Goal: Information Seeking & Learning: Learn about a topic

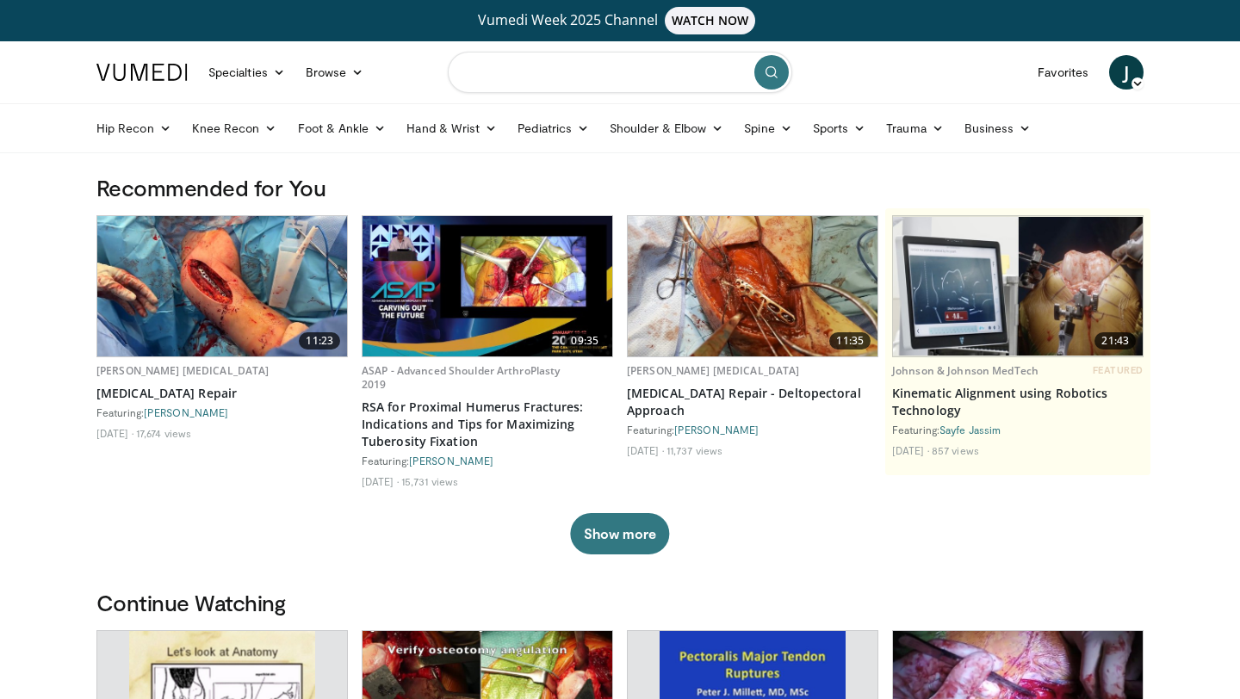
click at [516, 66] on input "Search topics, interventions" at bounding box center [620, 72] width 344 height 41
type input "**********"
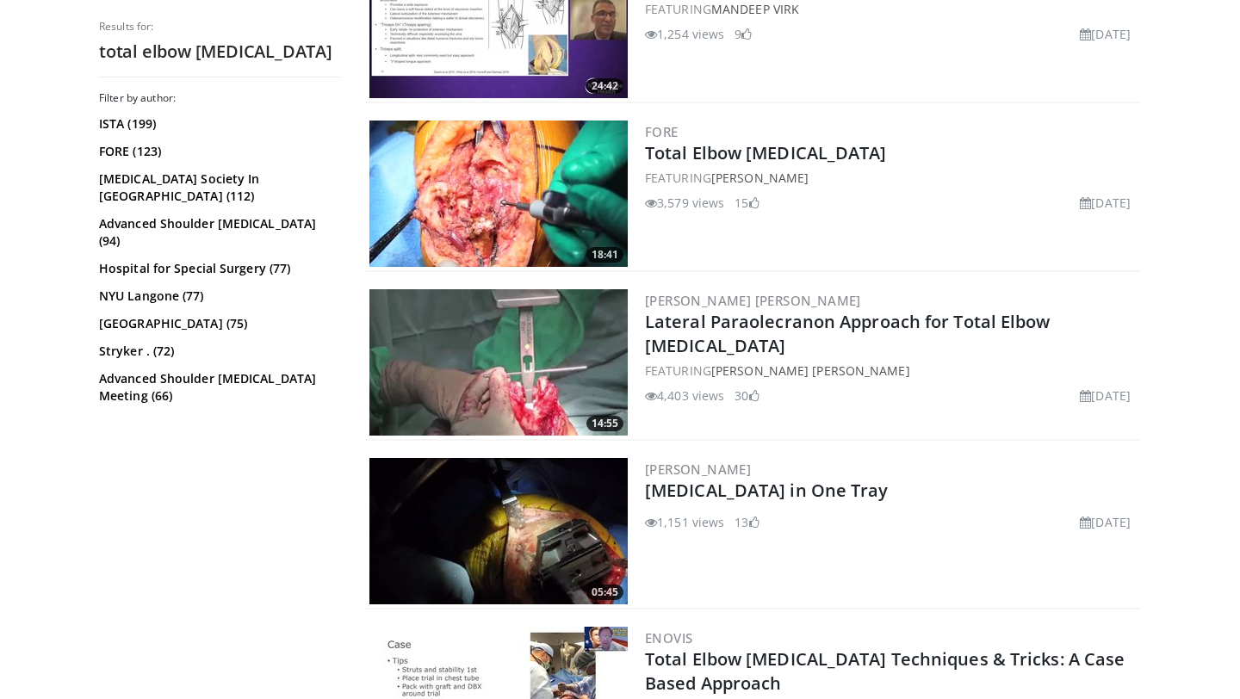
scroll to position [1033, 0]
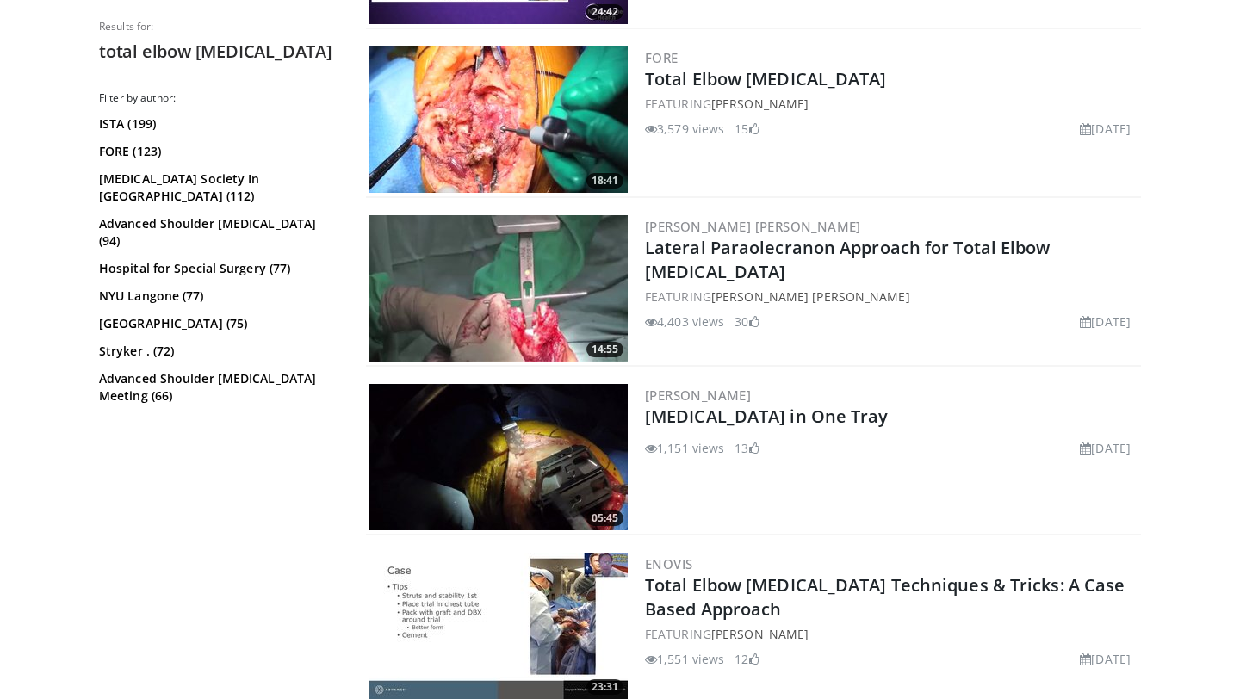
click at [498, 131] on img at bounding box center [498, 119] width 258 height 146
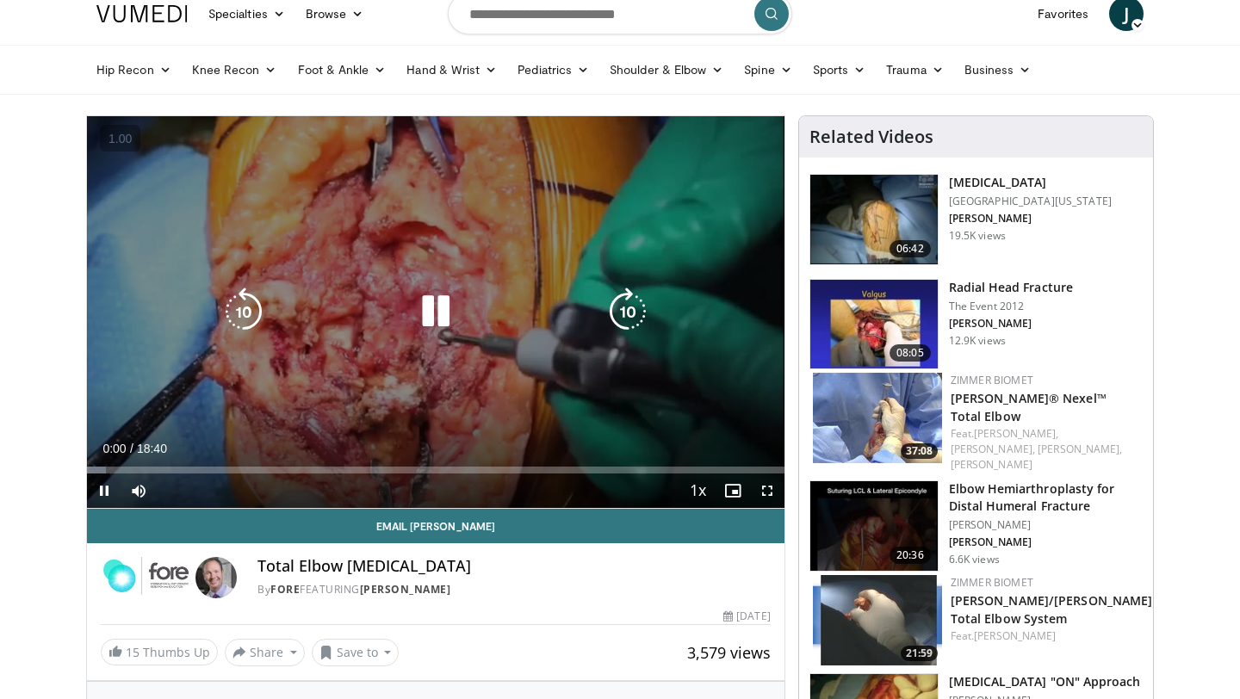
scroll to position [100, 0]
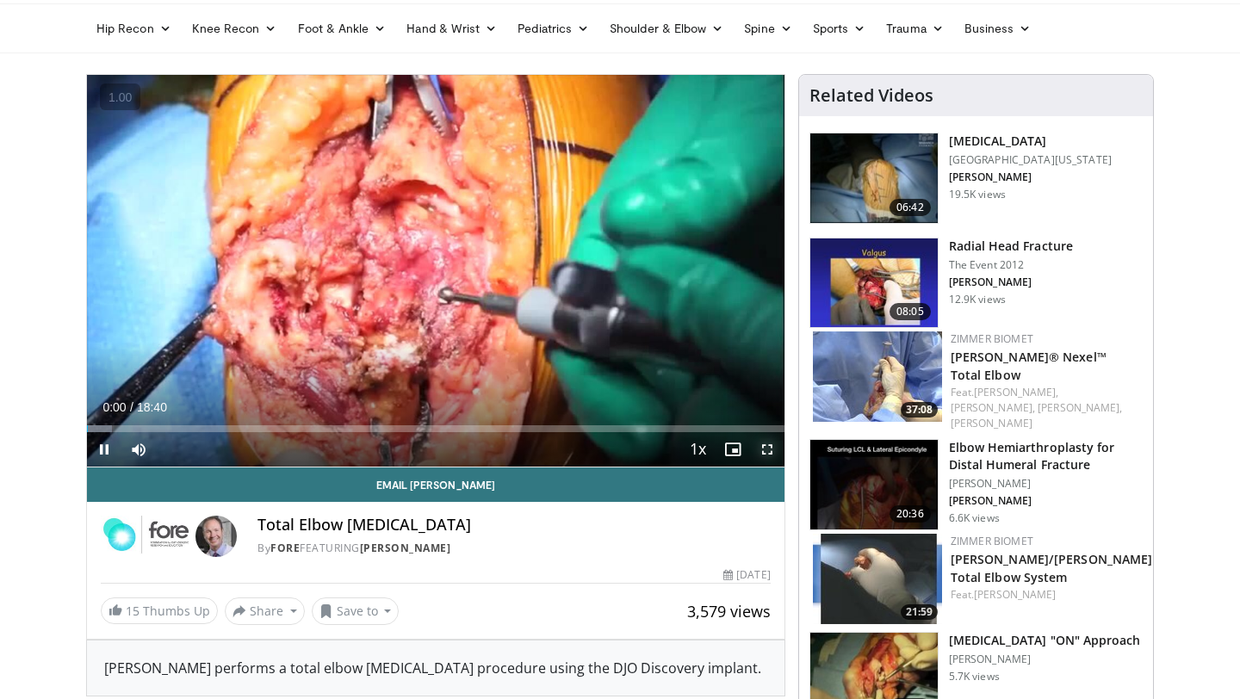
click at [761, 448] on span "Video Player" at bounding box center [767, 449] width 34 height 34
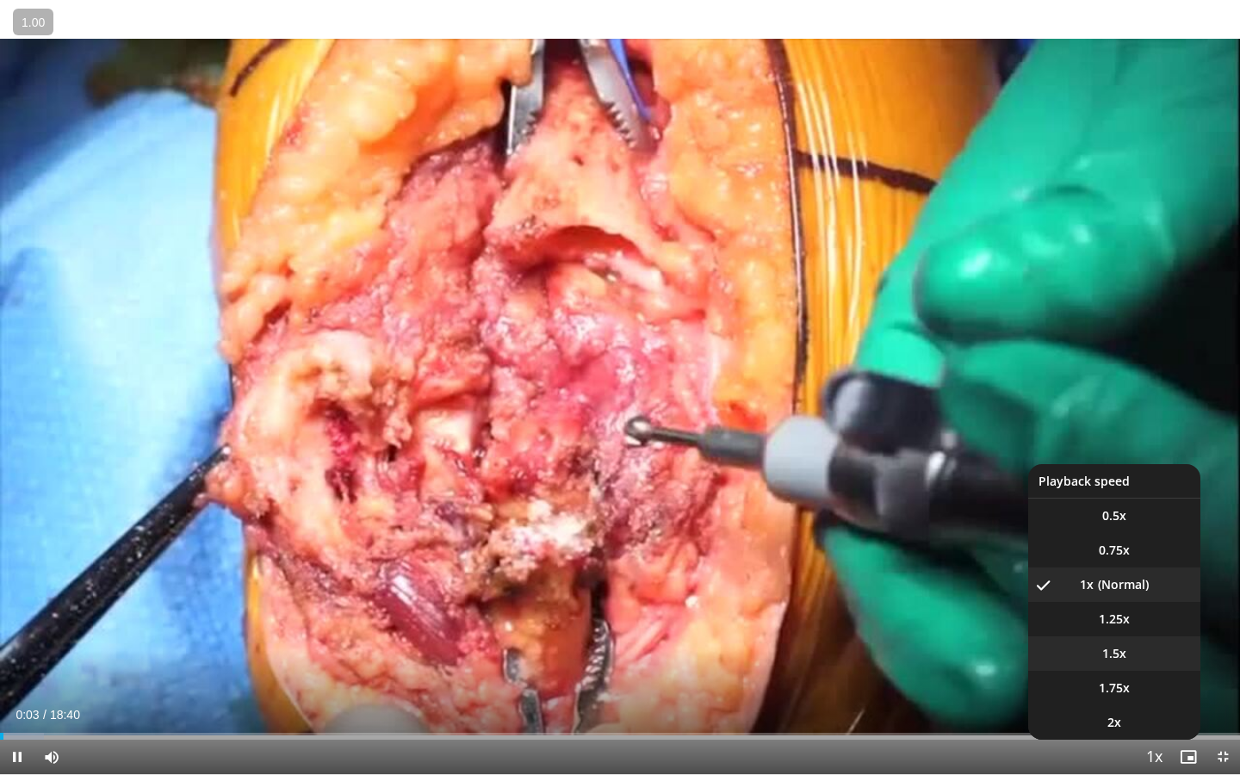
click at [1124, 656] on span "1.5x" at bounding box center [1114, 653] width 24 height 17
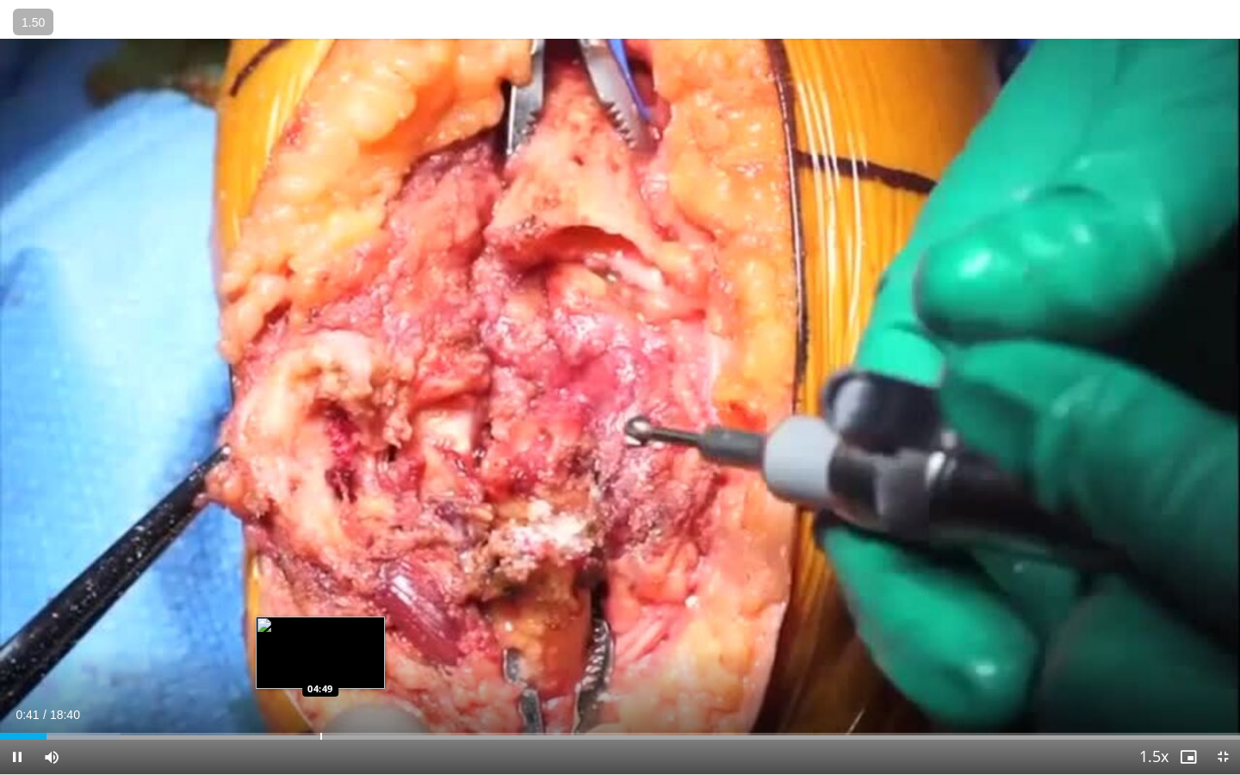
click at [320, 698] on div "Loaded : 9.73% 00:42 04:49" at bounding box center [620, 731] width 1240 height 16
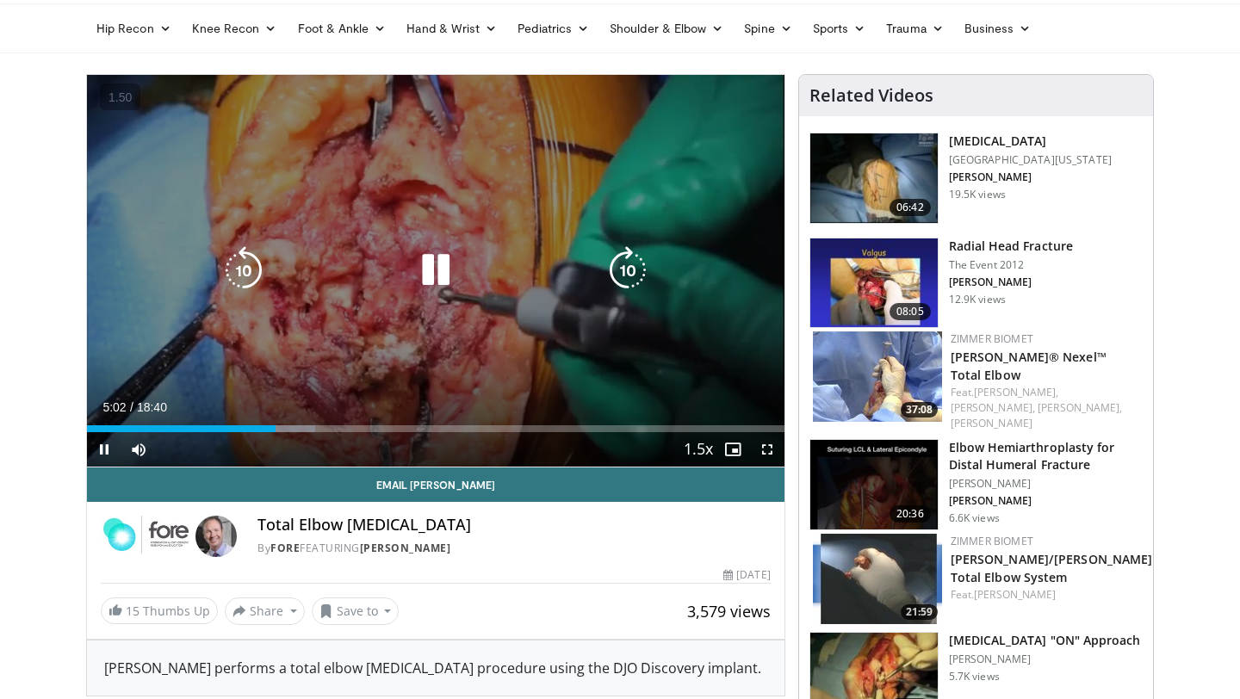
click at [443, 279] on icon "Video Player" at bounding box center [435, 270] width 48 height 48
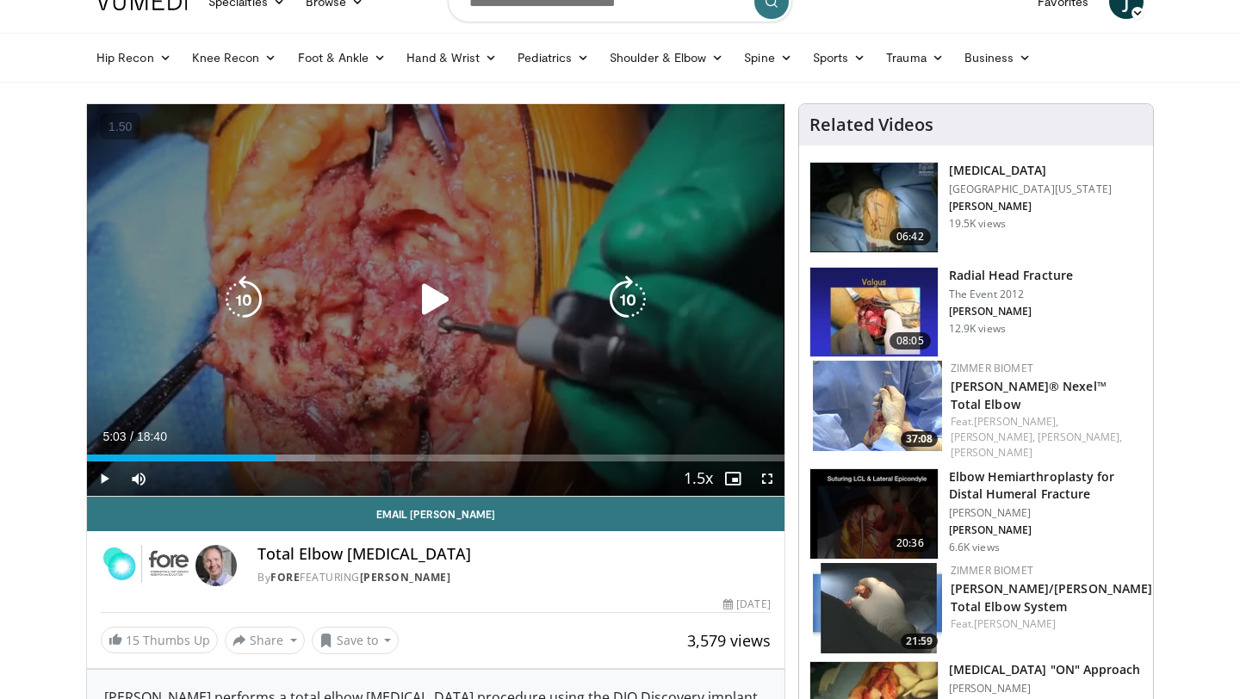
scroll to position [0, 0]
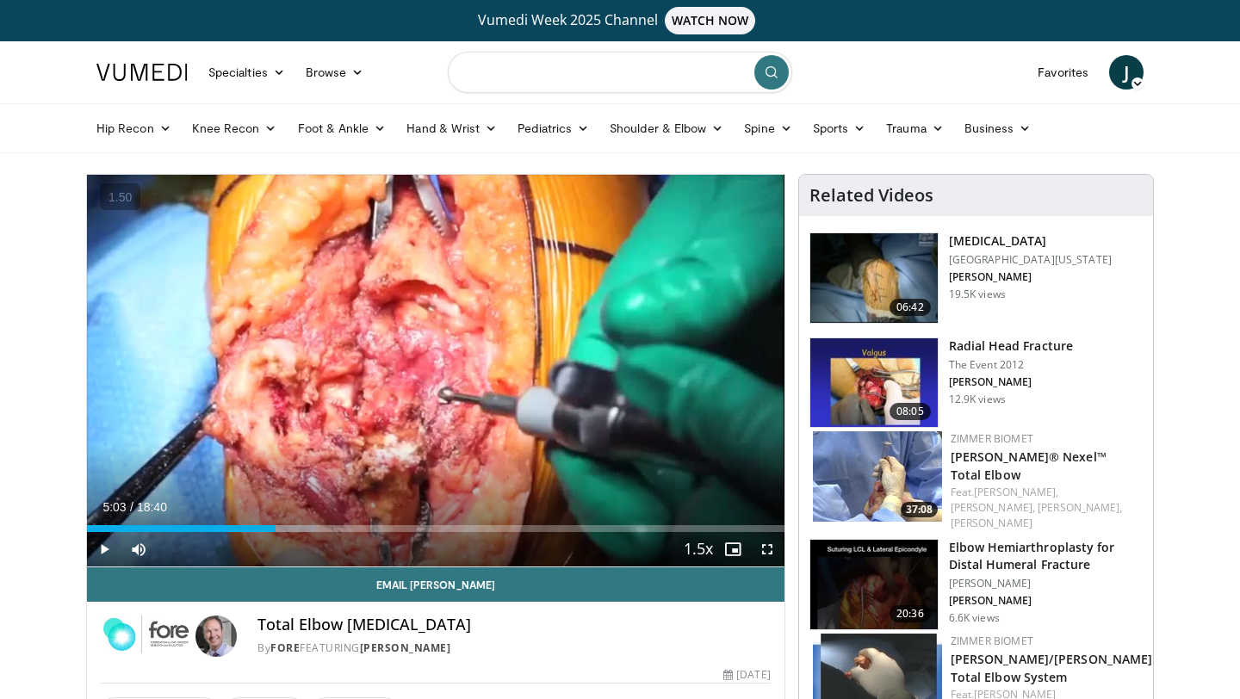
click at [642, 70] on input "Search topics, interventions" at bounding box center [620, 72] width 344 height 41
type input "**********"
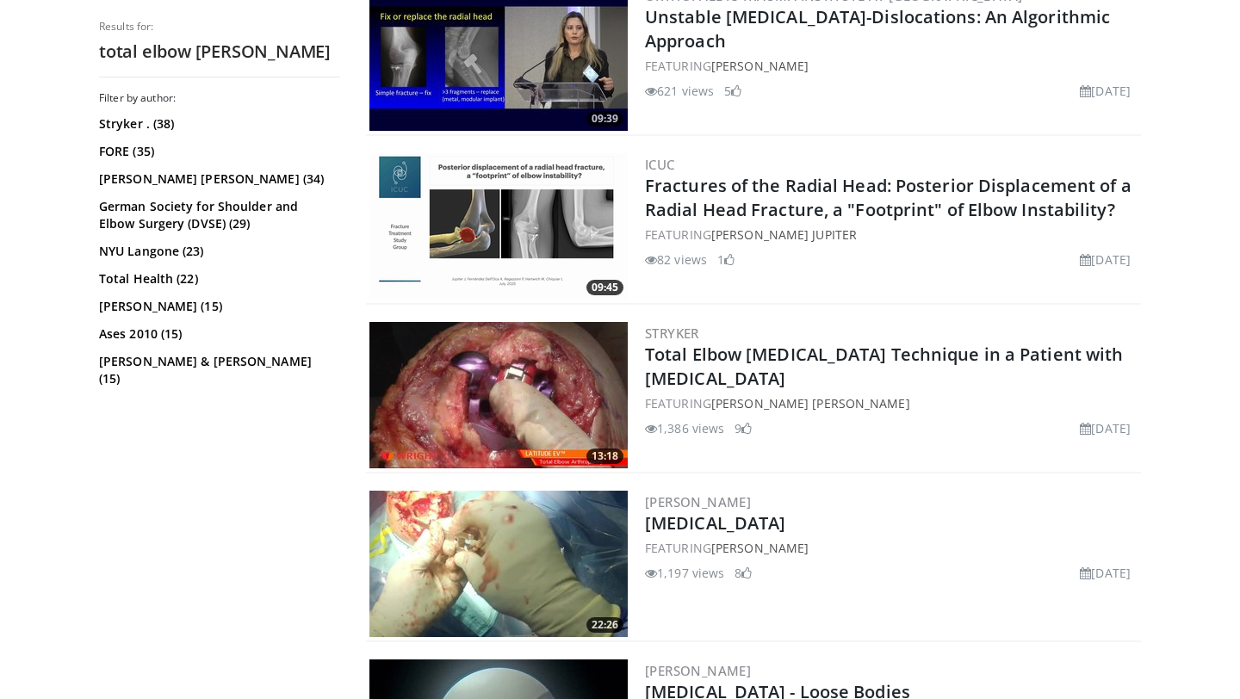
scroll to position [601, 0]
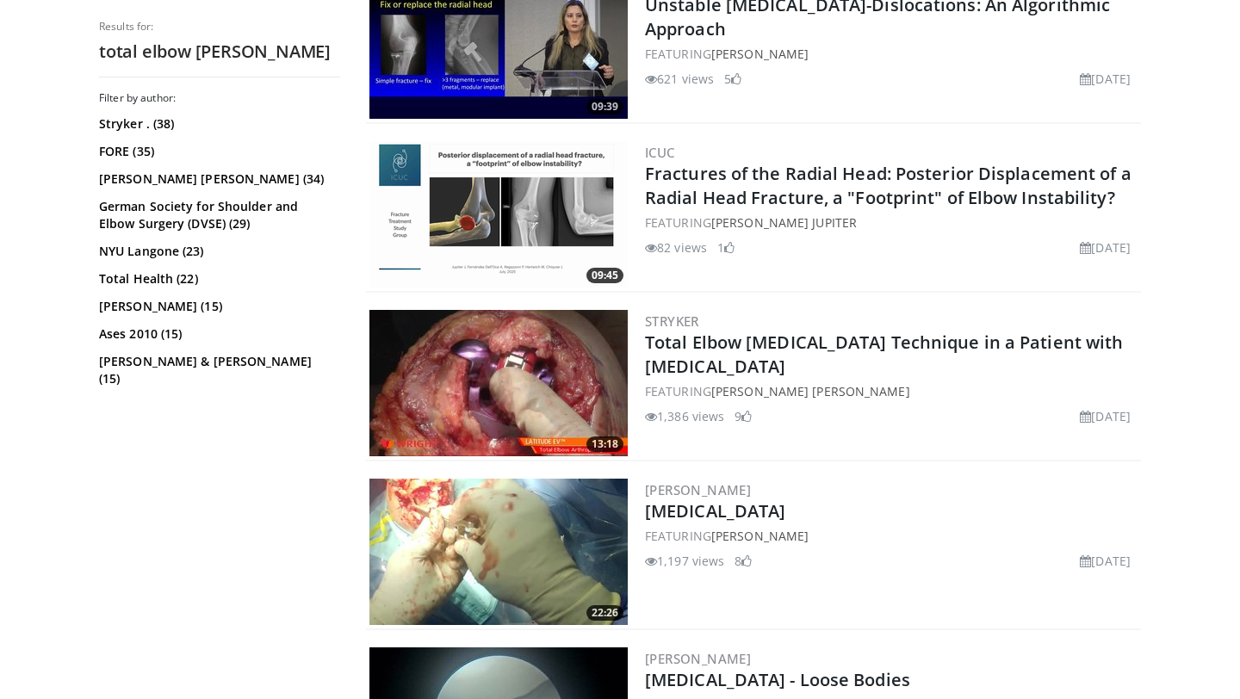
click at [535, 384] on img at bounding box center [498, 383] width 258 height 146
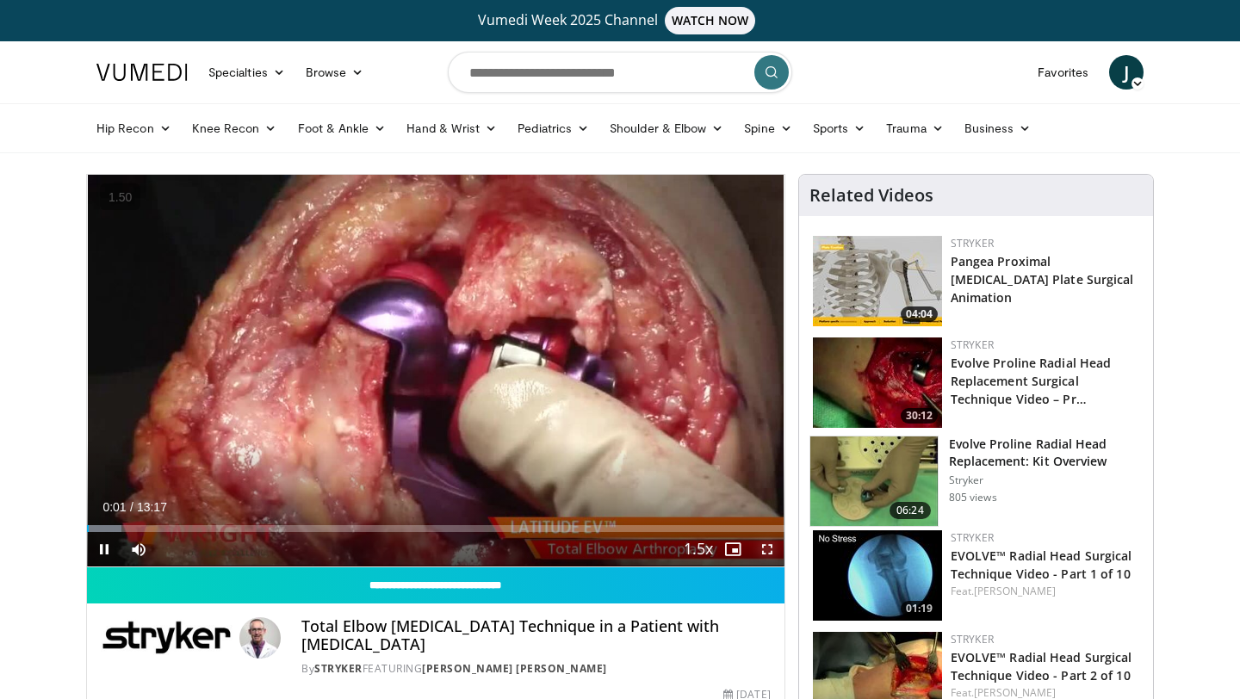
click at [759, 555] on span "Video Player" at bounding box center [767, 549] width 34 height 34
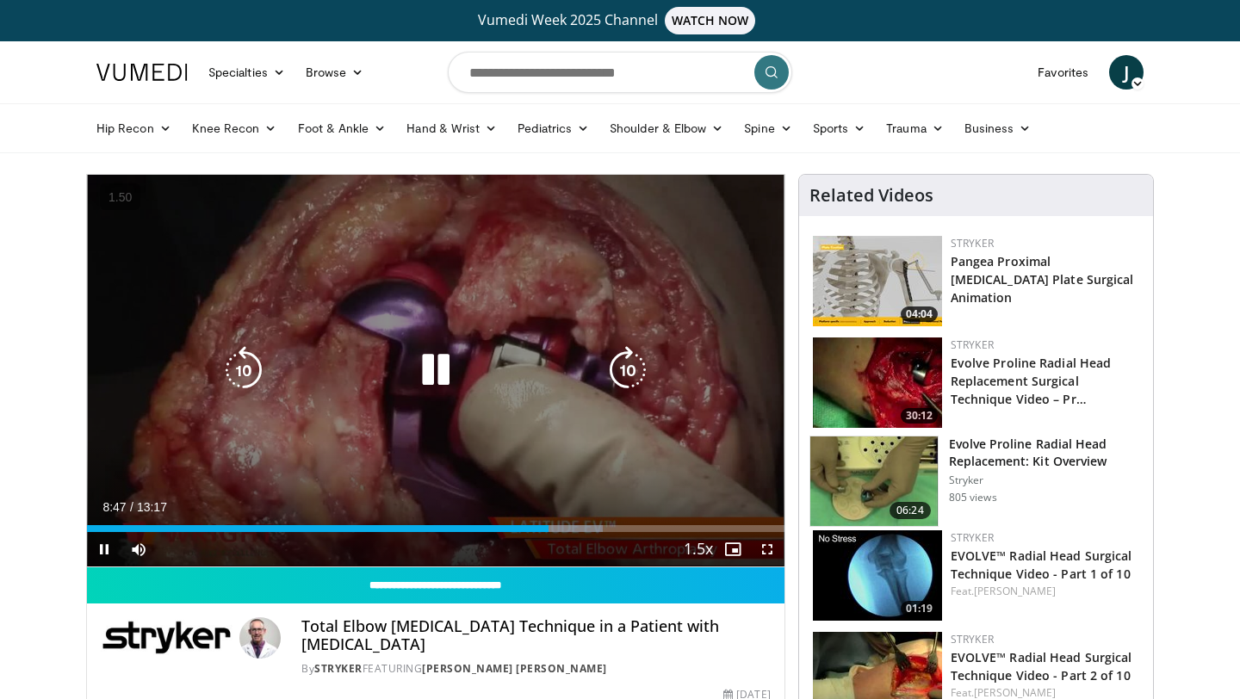
click at [446, 365] on icon "Video Player" at bounding box center [435, 370] width 48 height 48
